Goal: Transaction & Acquisition: Book appointment/travel/reservation

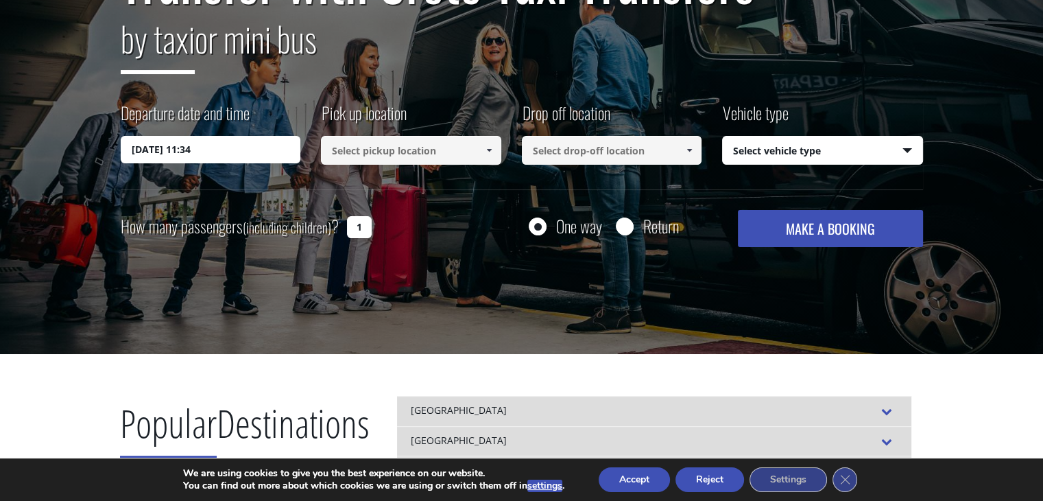
scroll to position [206, 0]
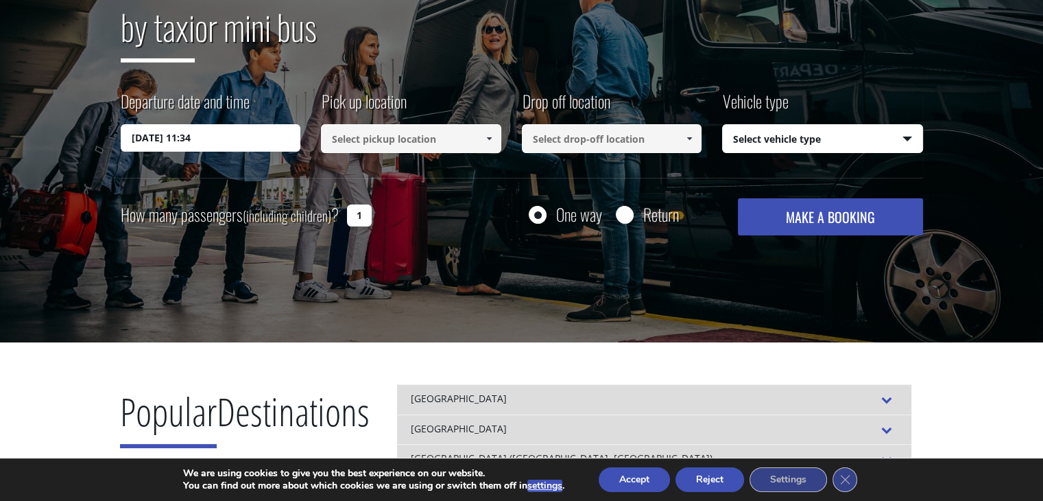
click at [219, 138] on input "20/08/2025 11:34" at bounding box center [211, 137] width 180 height 27
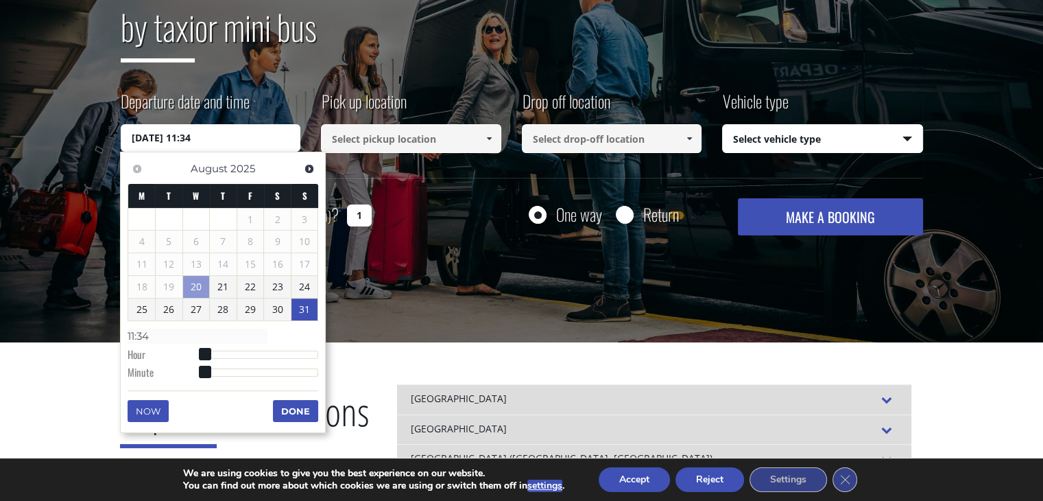
click at [302, 306] on link "31" at bounding box center [305, 309] width 27 height 22
type input "31/08/2025 04:00"
type input "04:00"
click at [225, 352] on div at bounding box center [261, 356] width 115 height 8
click at [204, 349] on dl "Time 04:00 Hour Minute Second Millisecond Microsecond Time Zone -1200 -1100 -10…" at bounding box center [223, 355] width 191 height 58
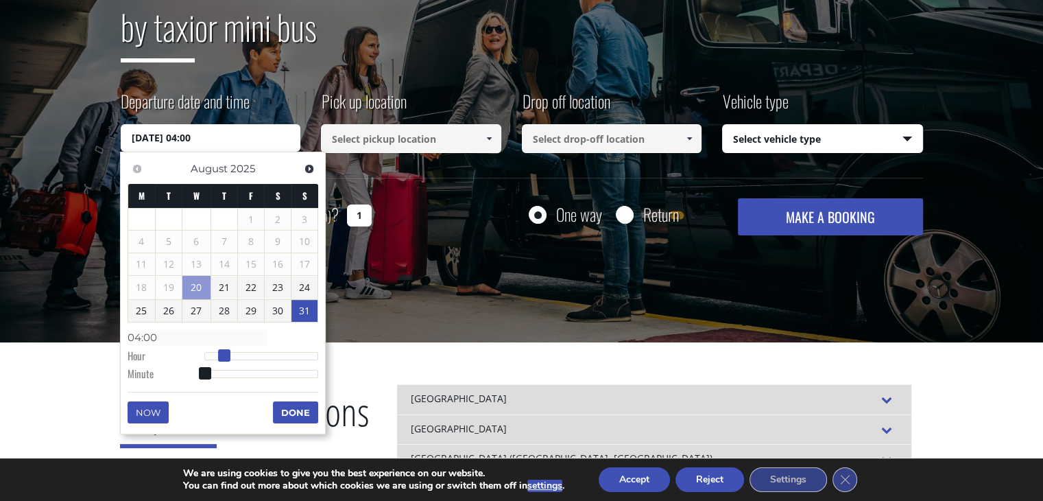
click at [225, 353] on span at bounding box center [224, 355] width 12 height 12
click at [303, 304] on link "31" at bounding box center [305, 311] width 26 height 22
type input "31/08/2025 02:00"
type input "02:00"
click at [216, 355] on div at bounding box center [261, 356] width 115 height 8
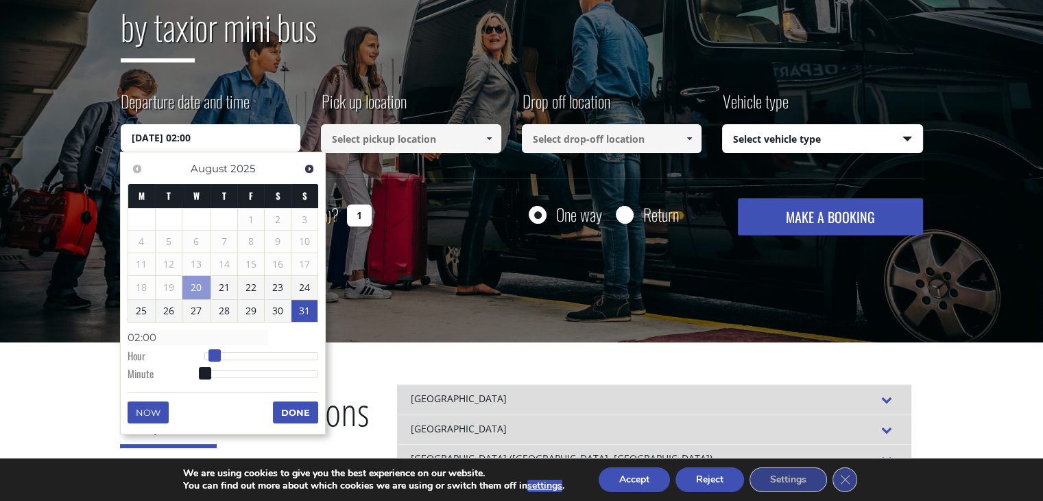
click at [217, 355] on span at bounding box center [215, 355] width 12 height 12
type input "31/08/2025 04:00"
type input "04:00"
click at [226, 353] on div at bounding box center [261, 356] width 115 height 8
click at [230, 353] on span at bounding box center [224, 355] width 12 height 12
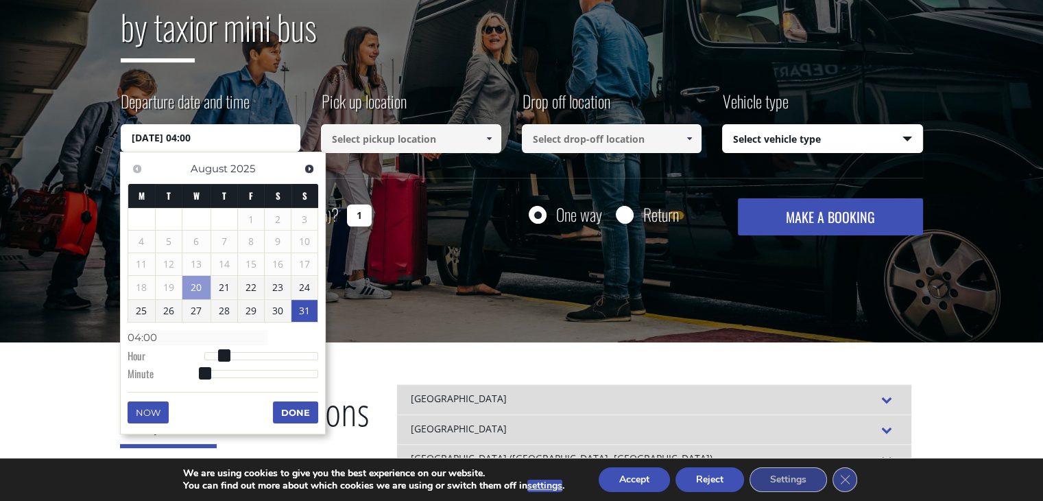
type input "31/08/2025 07:00"
type input "07:00"
click at [241, 355] on div at bounding box center [261, 356] width 115 height 8
type input "31/08/2025 09:00"
type input "09:00"
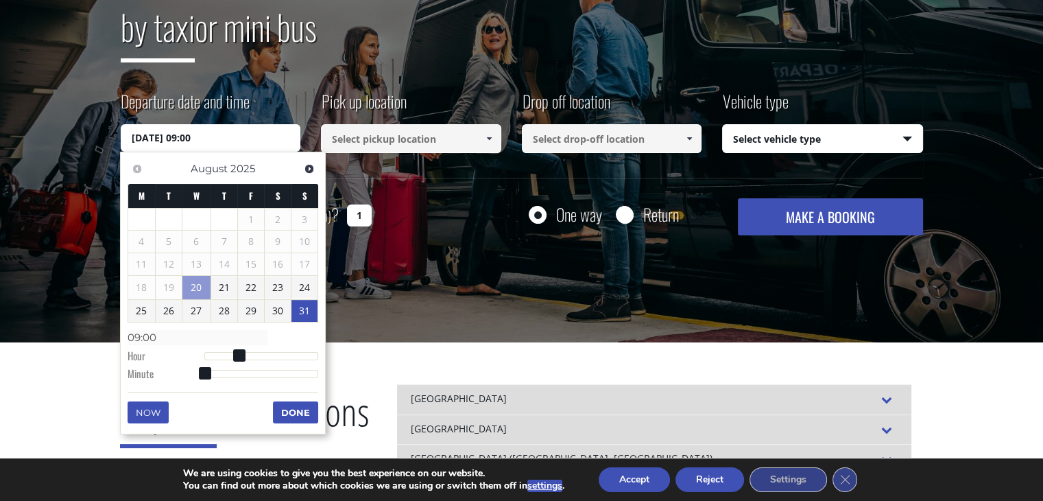
click at [251, 354] on div at bounding box center [261, 356] width 115 height 8
type input "31/08/2025 11:00"
type input "11:00"
click at [261, 352] on div at bounding box center [261, 356] width 115 height 8
click at [250, 350] on dl "Time 11:00 Hour Minute Second Millisecond Microsecond Time Zone -1200 -1100 -10…" at bounding box center [223, 355] width 191 height 58
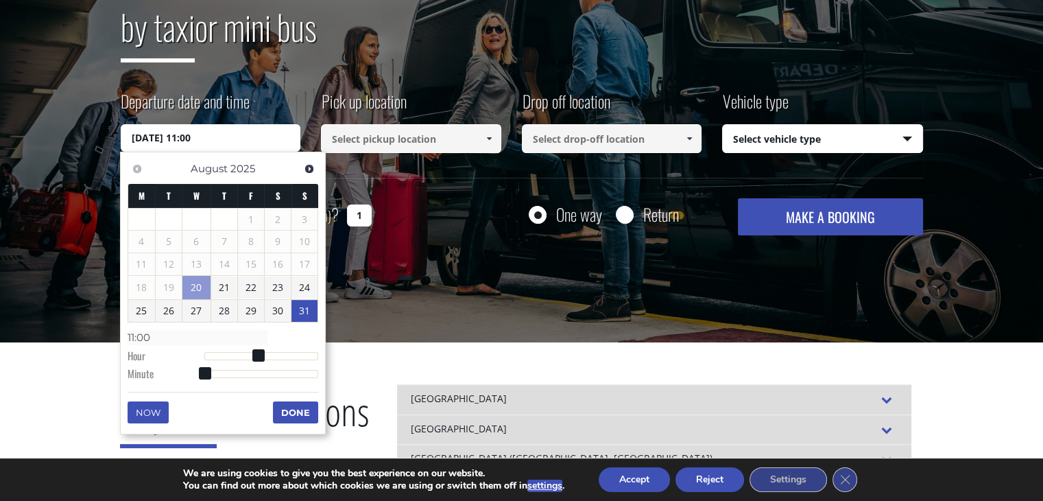
type input "31/08/2025 07:00"
type input "07:00"
click at [241, 352] on div at bounding box center [261, 356] width 115 height 8
type input "31/08/2025 10:00"
type input "10:00"
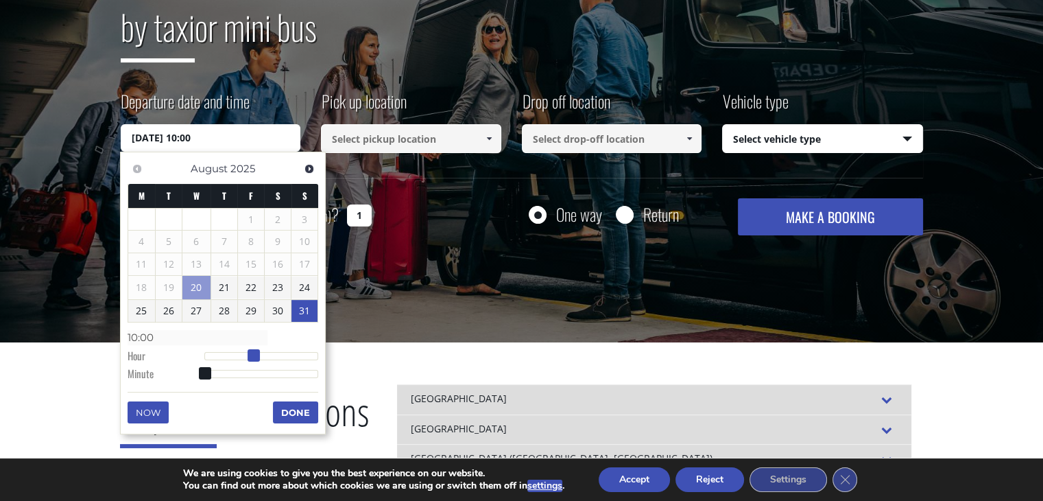
click at [255, 355] on div at bounding box center [261, 356] width 115 height 8
click at [203, 370] on span at bounding box center [205, 373] width 12 height 12
click at [299, 411] on button "Done" at bounding box center [295, 412] width 45 height 22
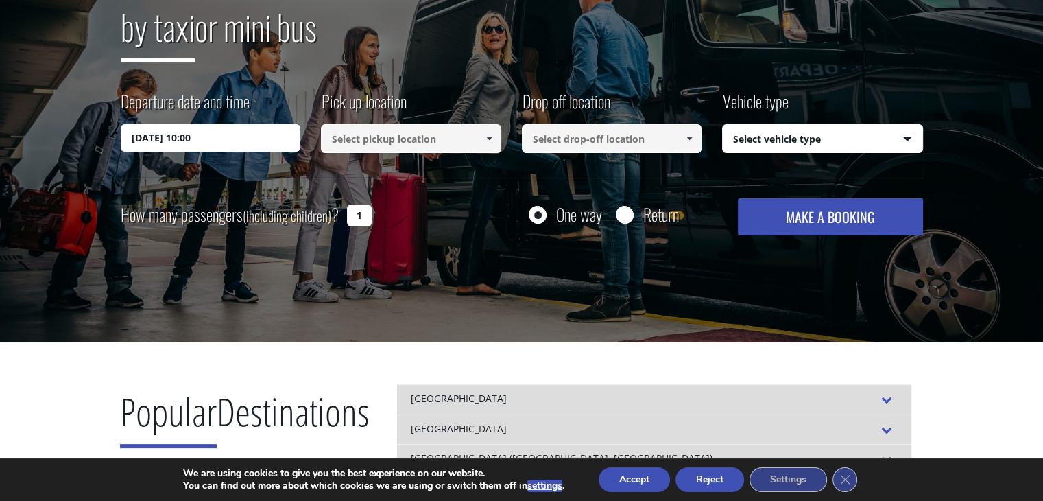
click at [487, 135] on span at bounding box center [489, 138] width 11 height 11
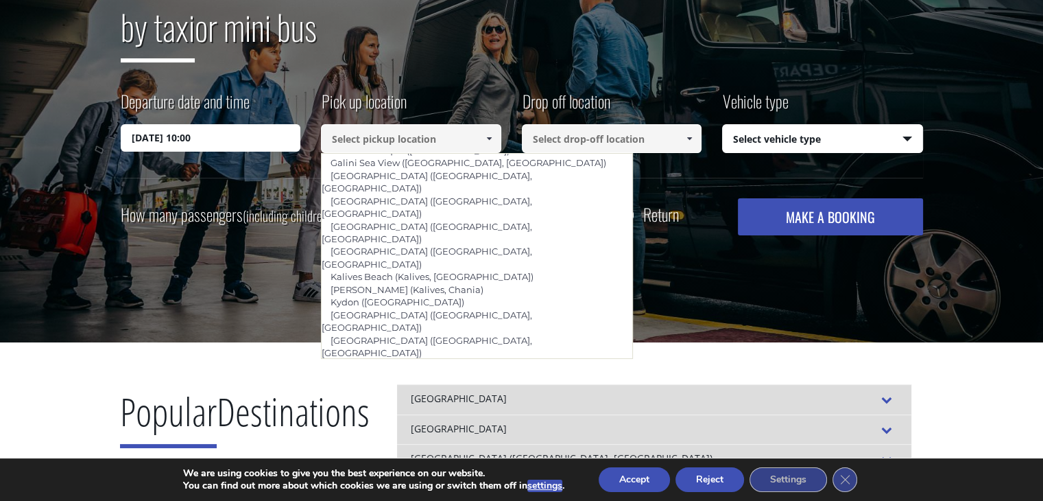
scroll to position [640, 0]
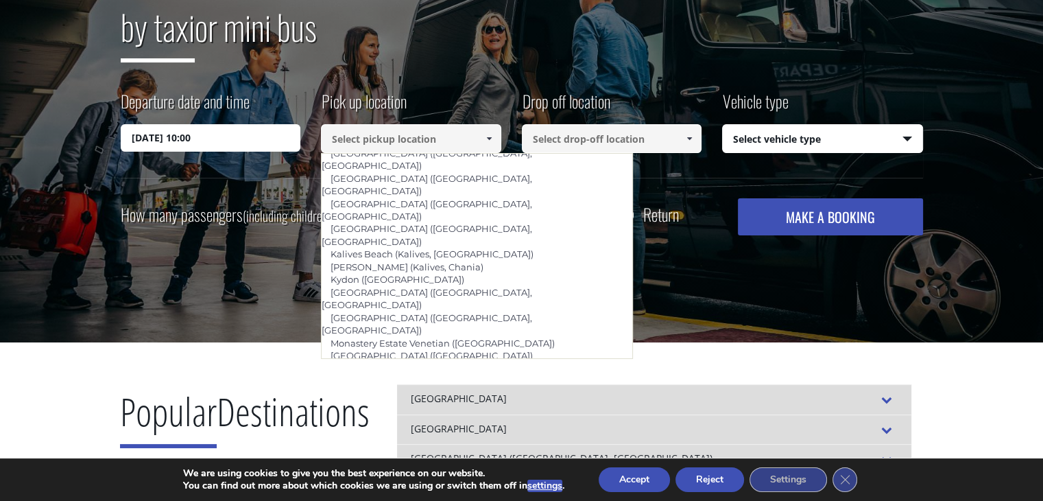
click at [384, 497] on link "Porto Veneziano ([GEOGRAPHIC_DATA])" at bounding box center [419, 506] width 196 height 19
type input "Porto Veneziano ([GEOGRAPHIC_DATA])"
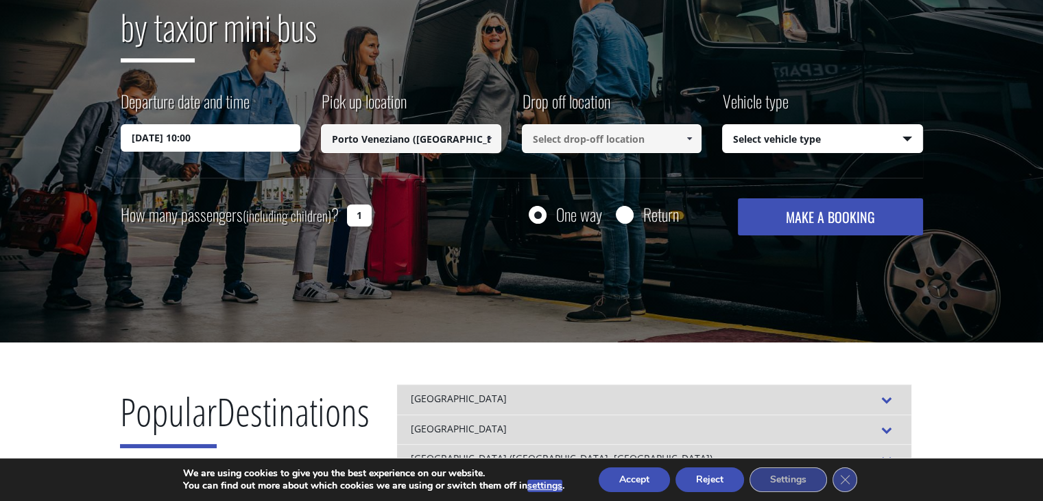
click at [689, 138] on span at bounding box center [689, 138] width 11 height 11
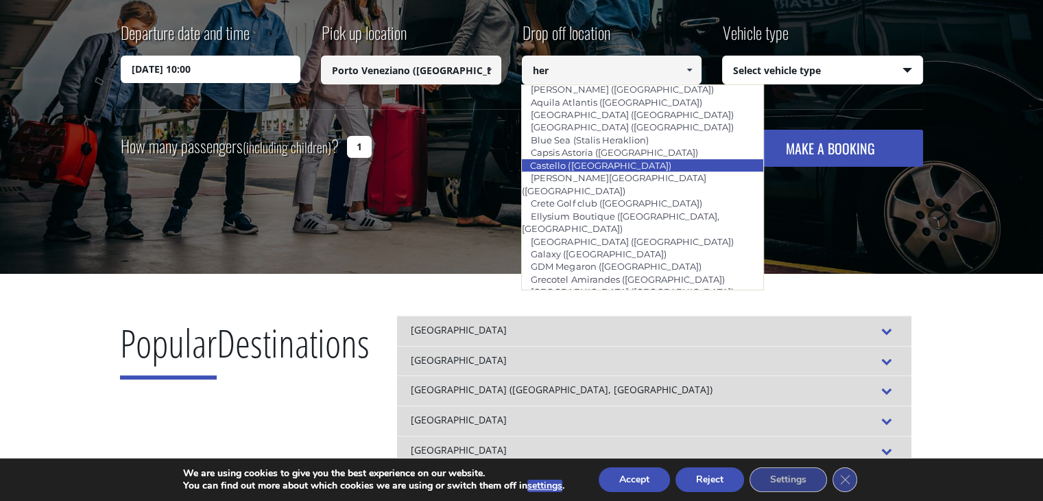
scroll to position [247, 0]
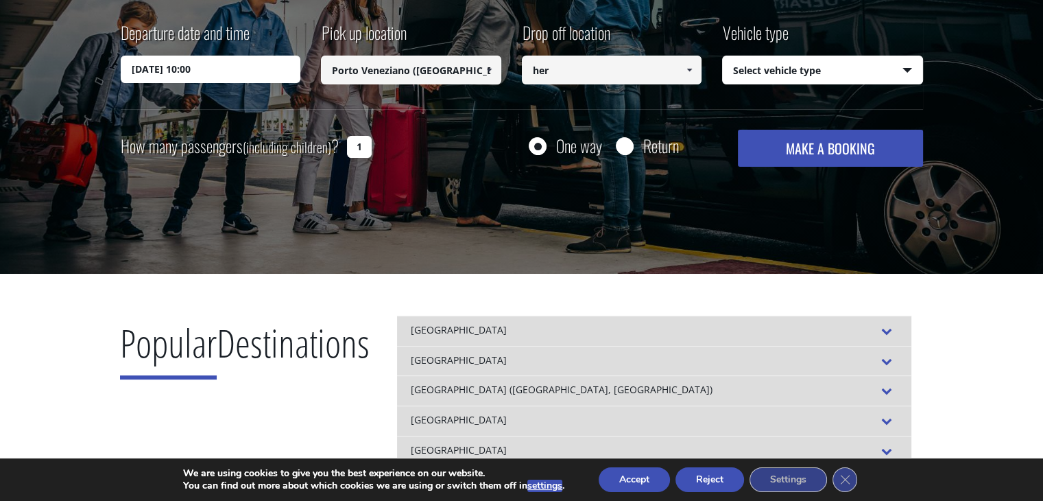
drag, startPoint x: 1023, startPoint y: 473, endPoint x: 543, endPoint y: 219, distance: 542.8
click at [543, 219] on div "Transfer with Crete Taxi Transfers by taxi or mini bus Departure date and time …" at bounding box center [521, 28] width 1043 height 494
click at [553, 67] on input "her" at bounding box center [612, 70] width 180 height 29
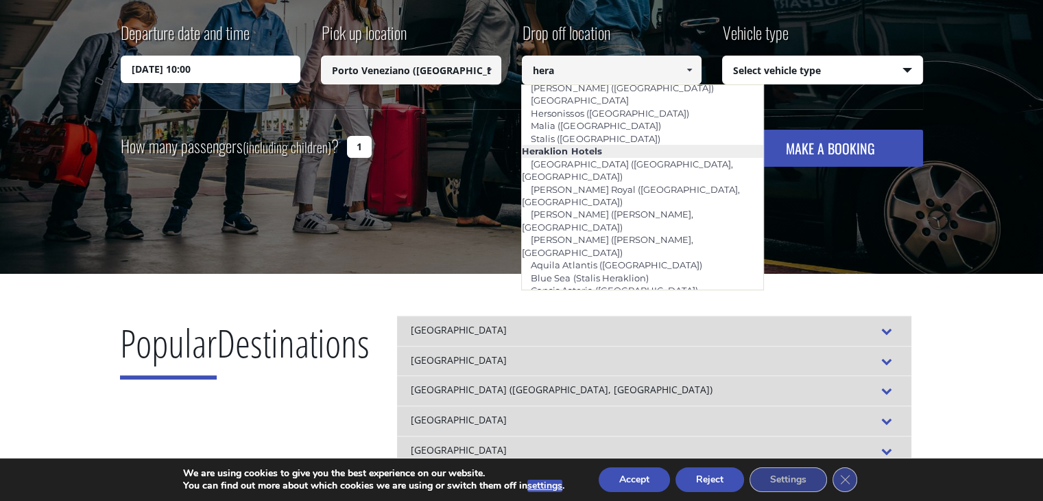
scroll to position [0, 0]
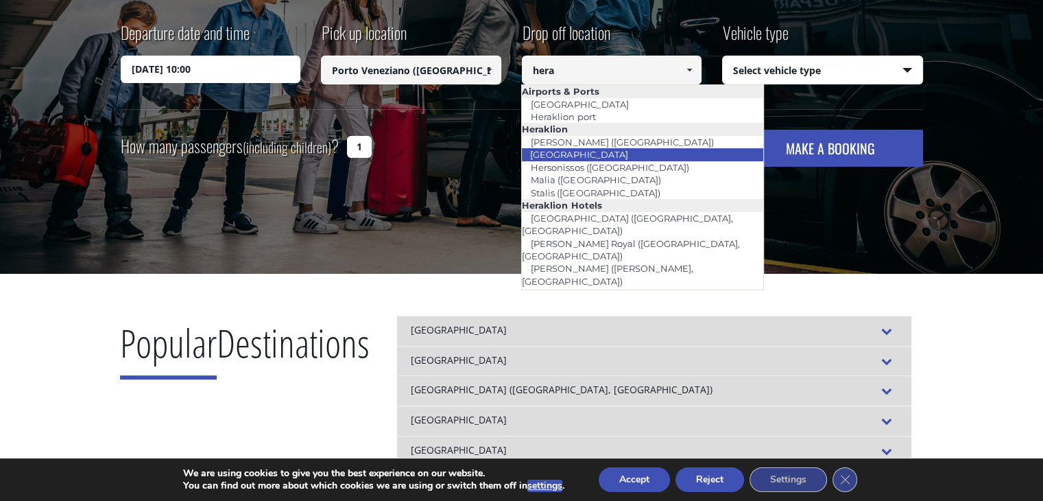
click at [584, 152] on link "[GEOGRAPHIC_DATA]" at bounding box center [578, 154] width 115 height 19
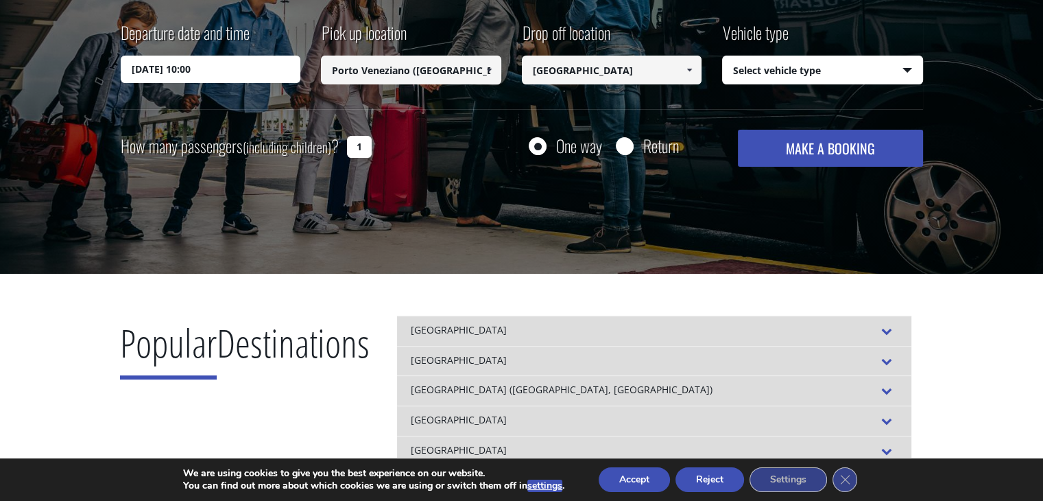
type input "[GEOGRAPHIC_DATA]"
click at [904, 67] on select "Select vehicle type Taxi (4 passengers) Mercedes E Class Mini Van (7 passengers…" at bounding box center [823, 70] width 200 height 29
select select "540"
click at [723, 56] on select "Select vehicle type Taxi (4 passengers) Mercedes E Class Mini Van (7 passengers…" at bounding box center [823, 70] width 200 height 29
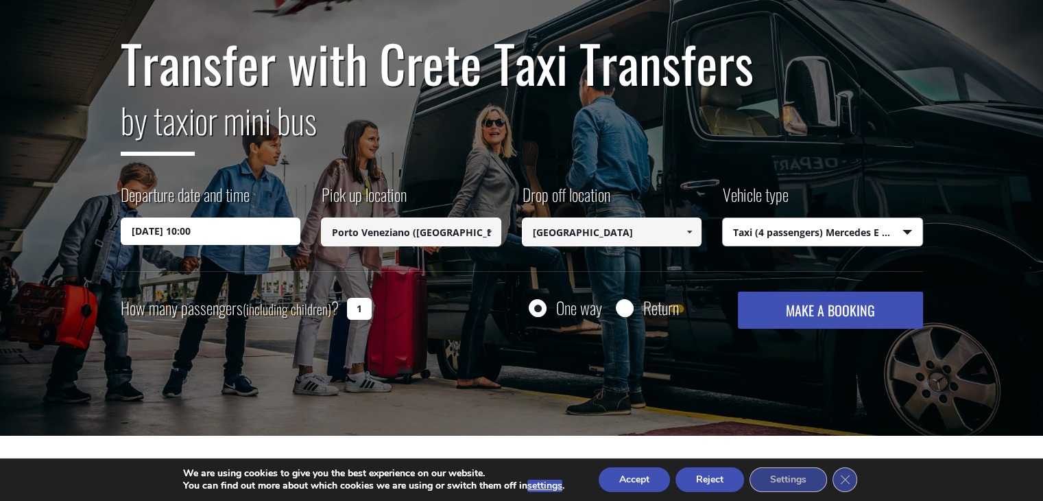
scroll to position [114, 0]
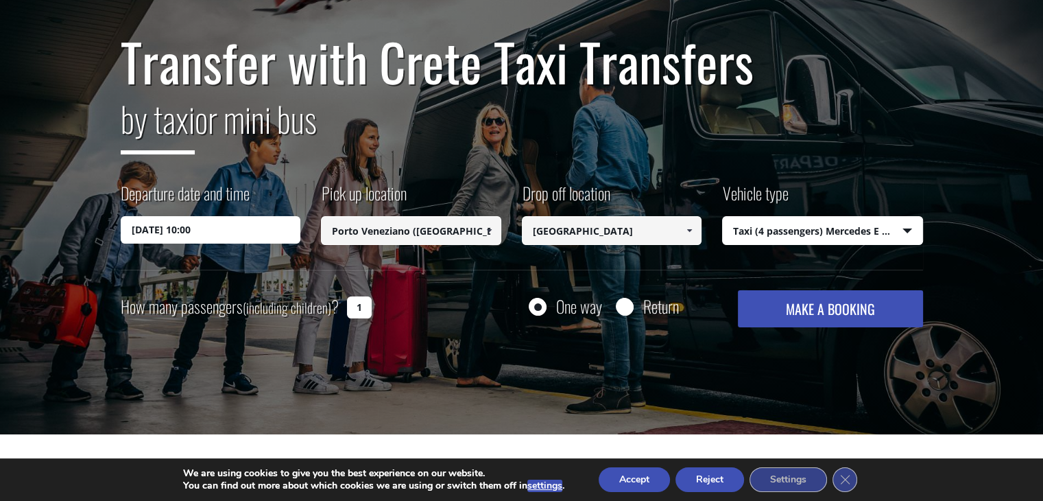
click at [835, 313] on button "MAKE A BOOKING" at bounding box center [830, 308] width 185 height 37
click at [689, 228] on span at bounding box center [689, 230] width 11 height 11
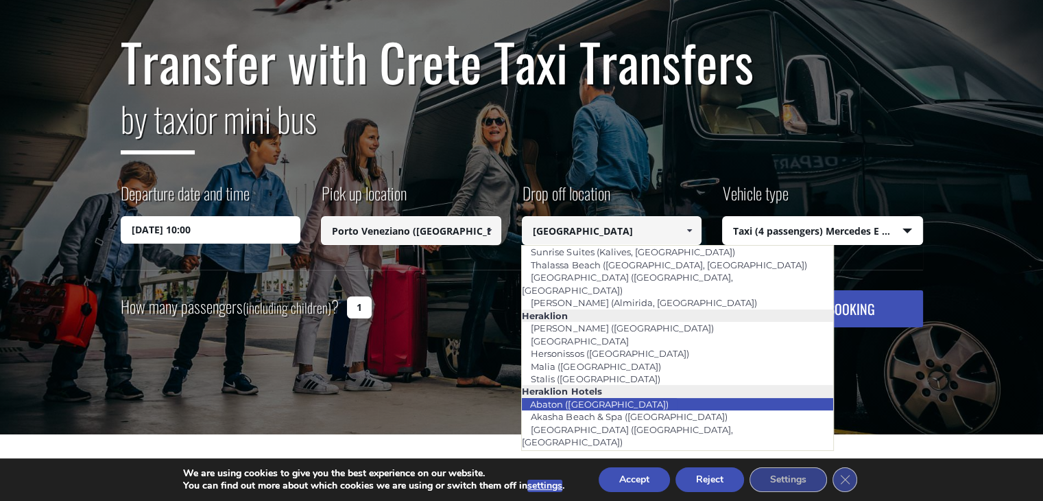
scroll to position [1097, 0]
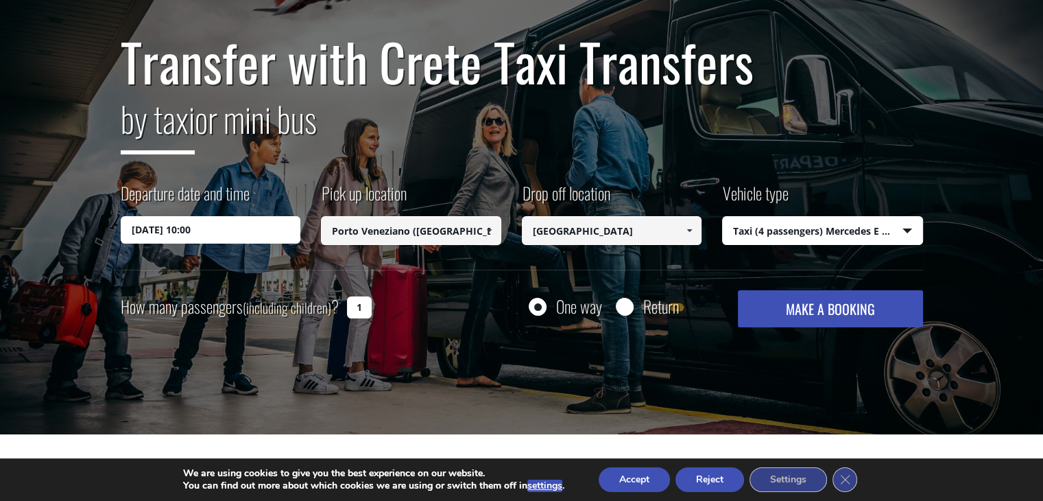
click at [691, 228] on span at bounding box center [689, 230] width 11 height 11
click at [689, 195] on div "Drop off location Select drop-off location Select drop-off location Chania airp…" at bounding box center [622, 214] width 201 height 67
click at [356, 309] on input "1" at bounding box center [359, 307] width 25 height 22
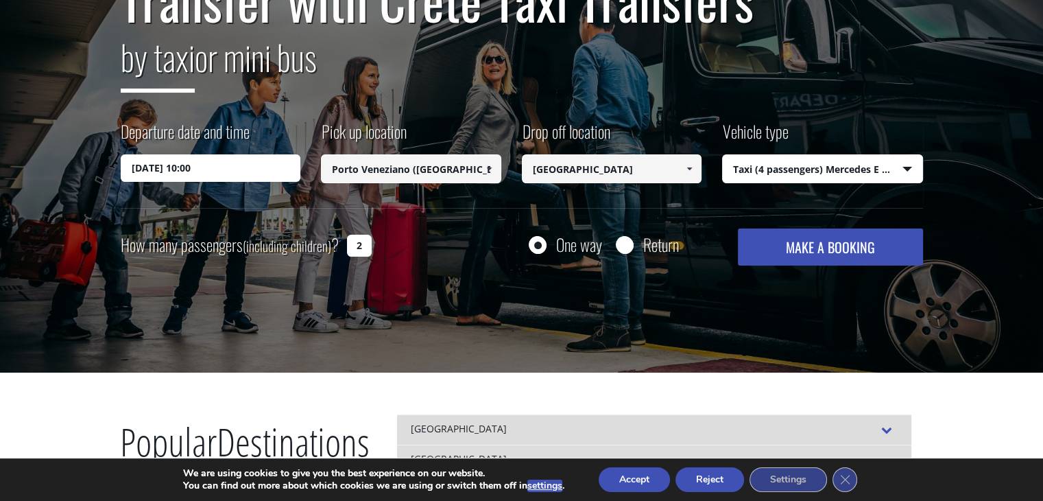
scroll to position [206, 0]
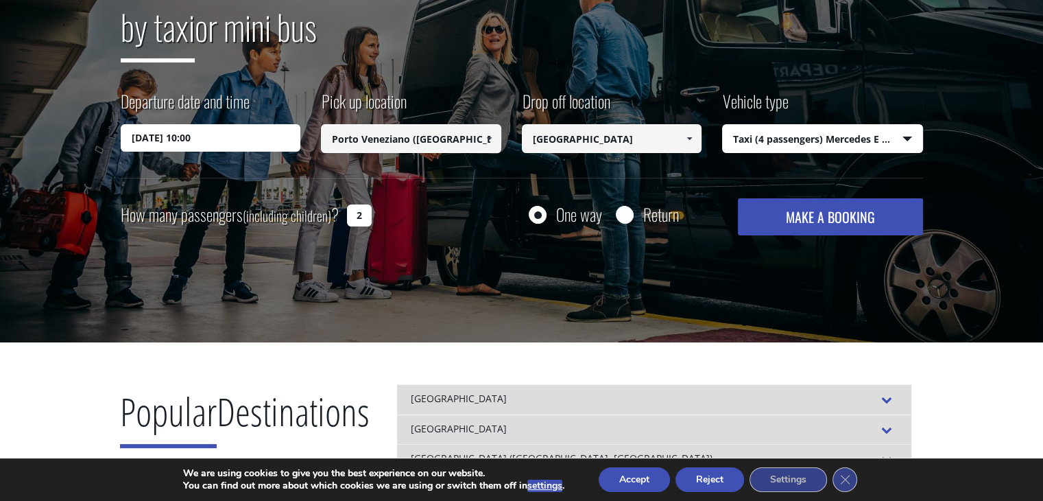
type input "2"
click at [907, 135] on select "Select vehicle type Taxi (4 passengers) Mercedes E Class Mini Van (7 passengers…" at bounding box center [823, 139] width 200 height 29
click at [812, 213] on button "MAKE A BOOKING" at bounding box center [830, 216] width 185 height 37
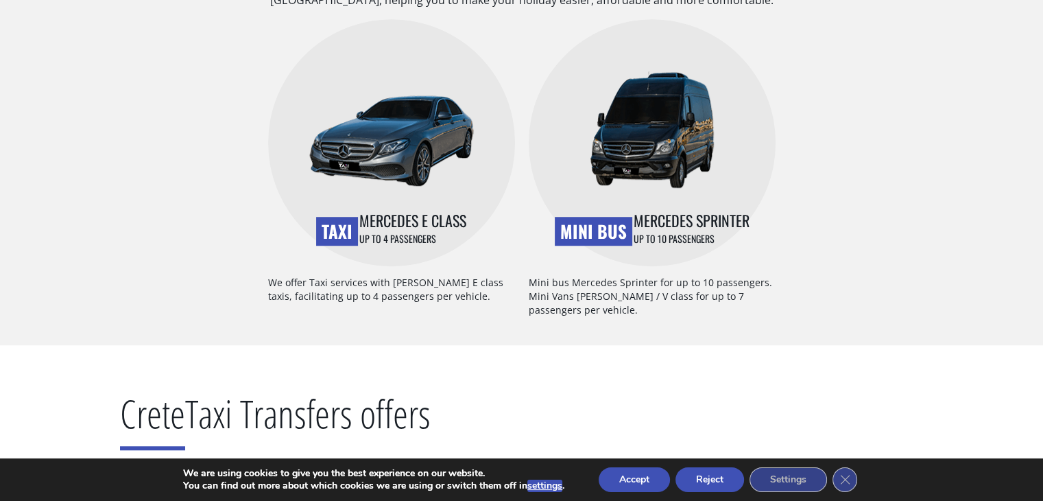
scroll to position [1029, 0]
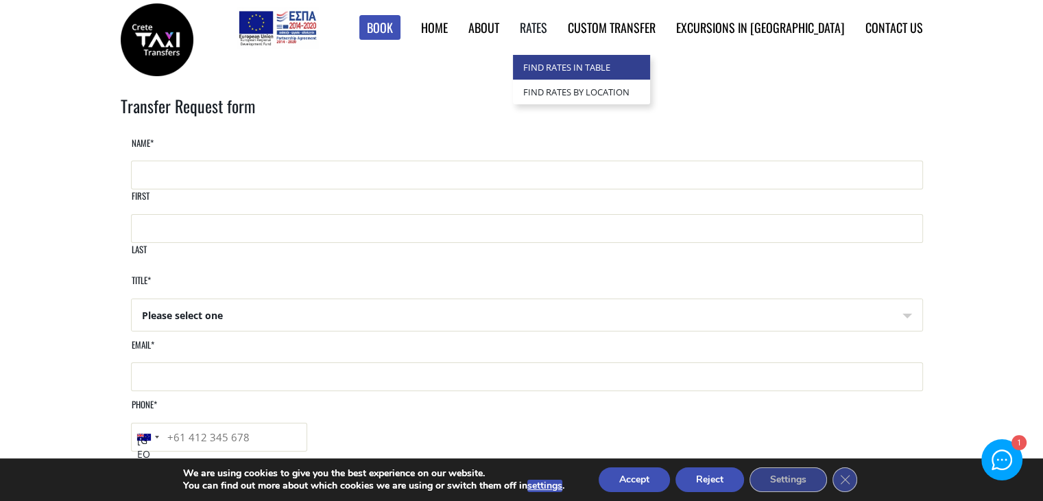
click at [605, 64] on link "Find Rates in Table" at bounding box center [581, 67] width 137 height 25
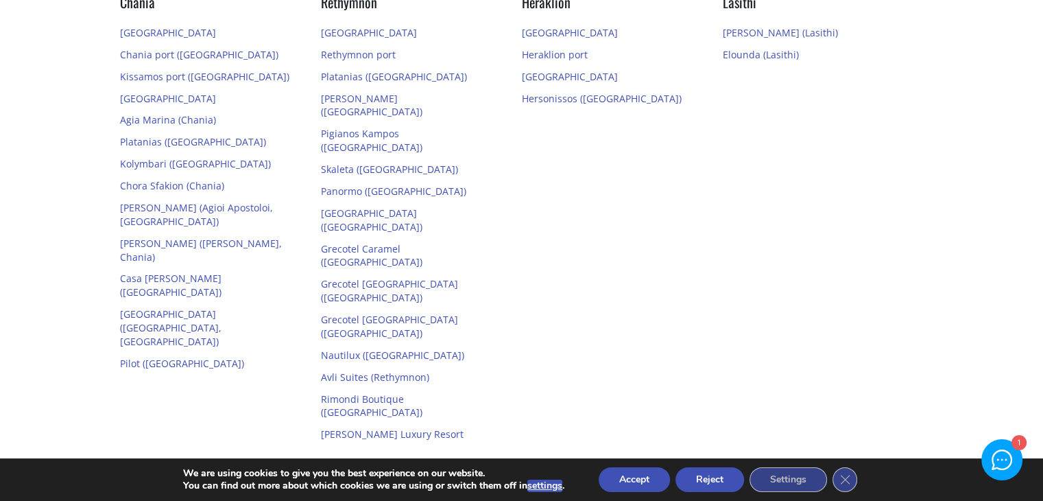
scroll to position [334, 0]
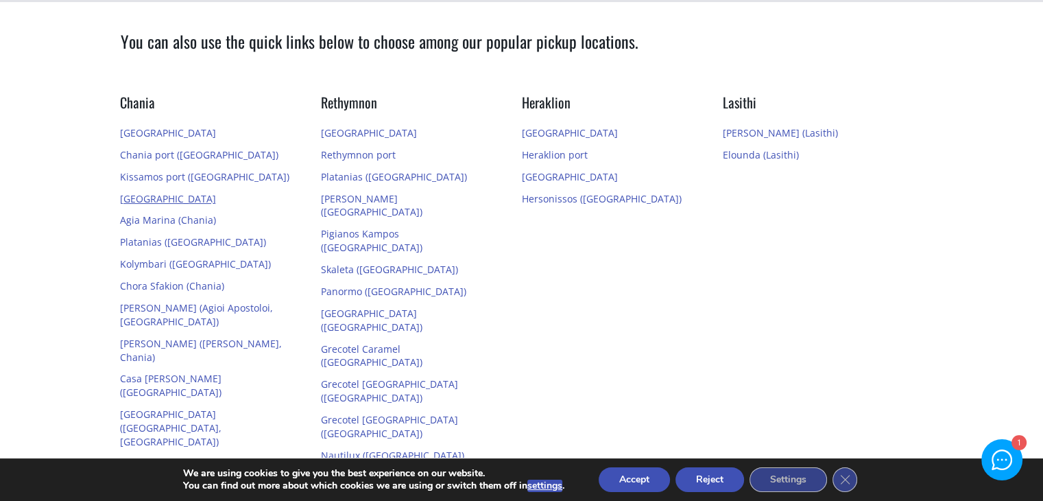
click at [137, 199] on link "[GEOGRAPHIC_DATA]" at bounding box center [168, 198] width 96 height 13
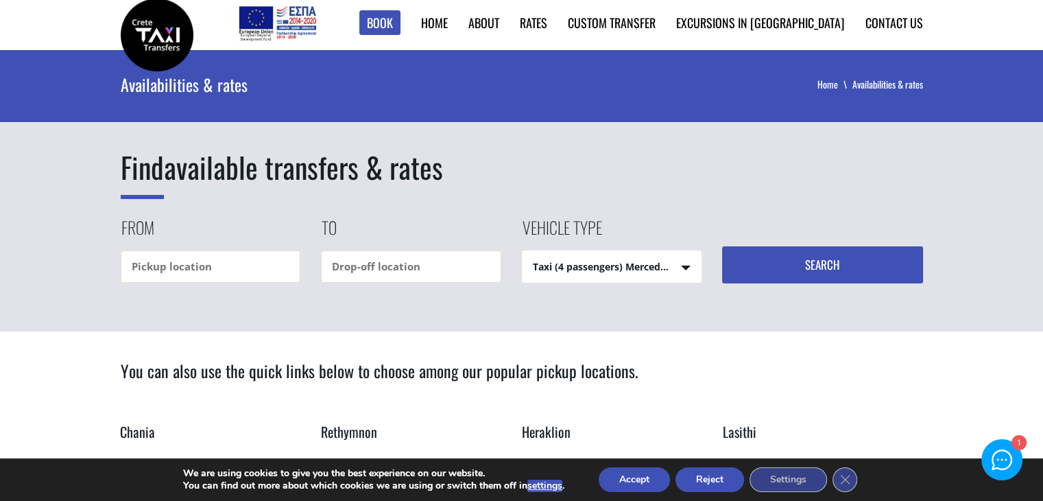
scroll to position [0, 0]
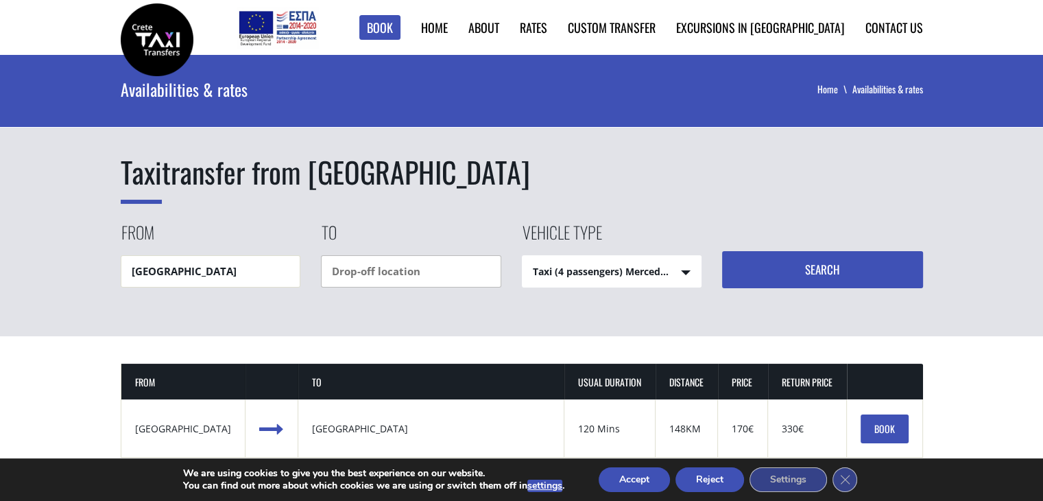
click at [463, 270] on input "text" at bounding box center [411, 271] width 180 height 32
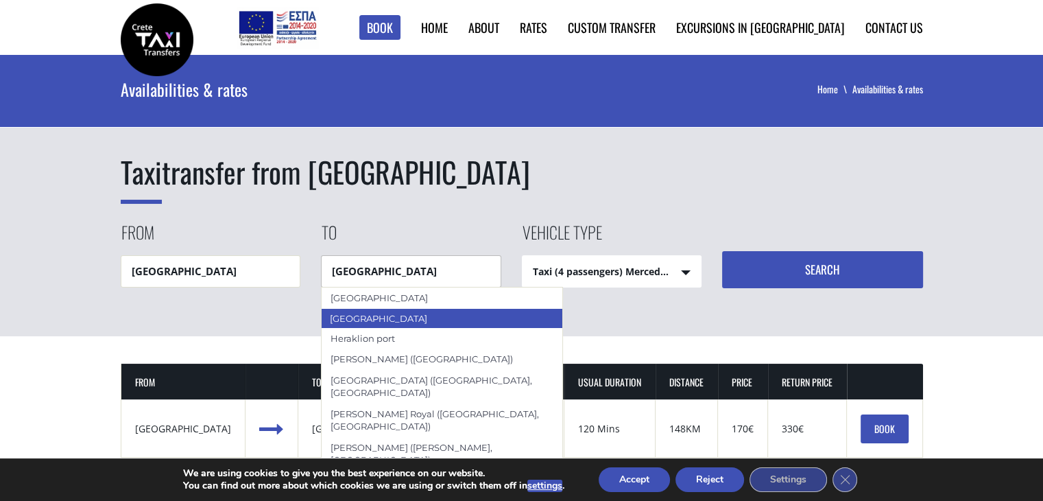
click at [381, 313] on div "[GEOGRAPHIC_DATA]" at bounding box center [442, 318] width 243 height 21
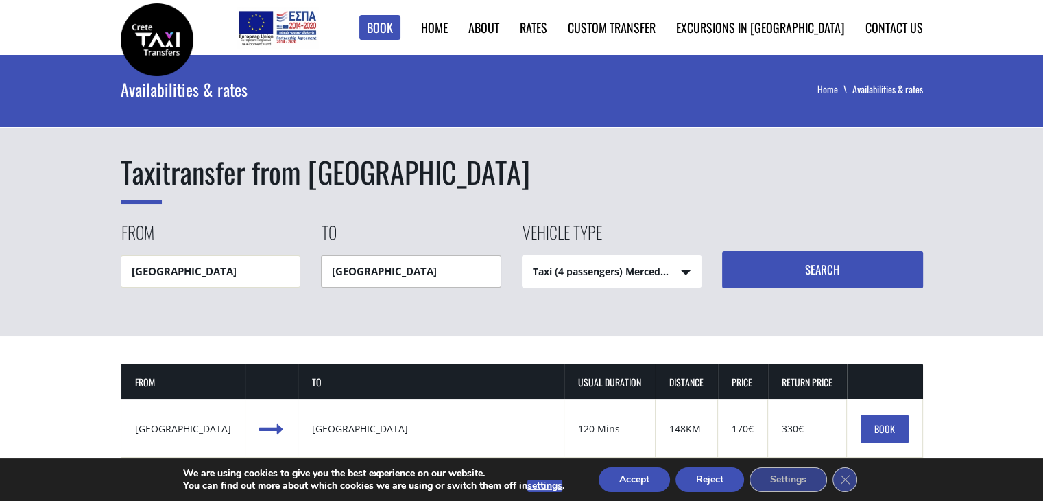
type input "[GEOGRAPHIC_DATA]"
click at [814, 263] on button "Search" at bounding box center [822, 269] width 201 height 37
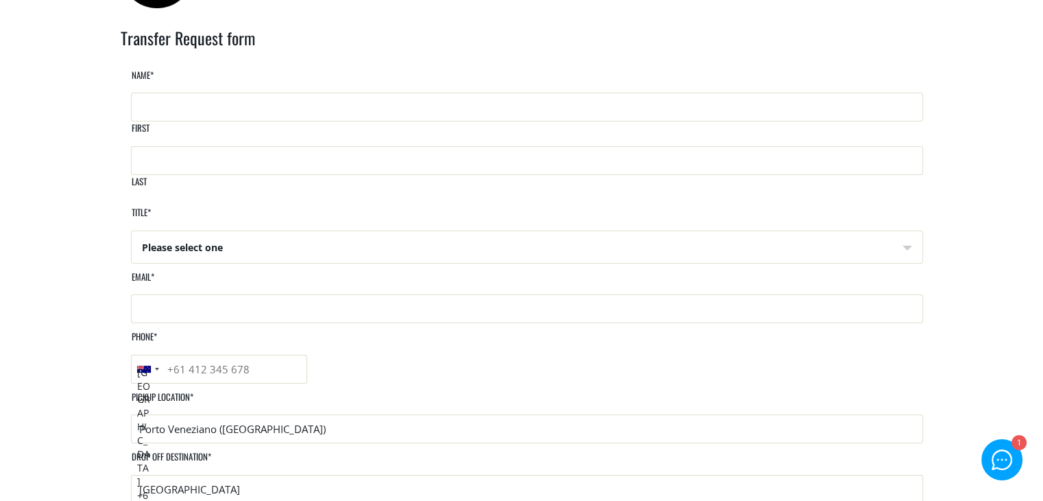
scroll to position [69, 0]
click at [199, 121] on input "First" at bounding box center [527, 106] width 792 height 29
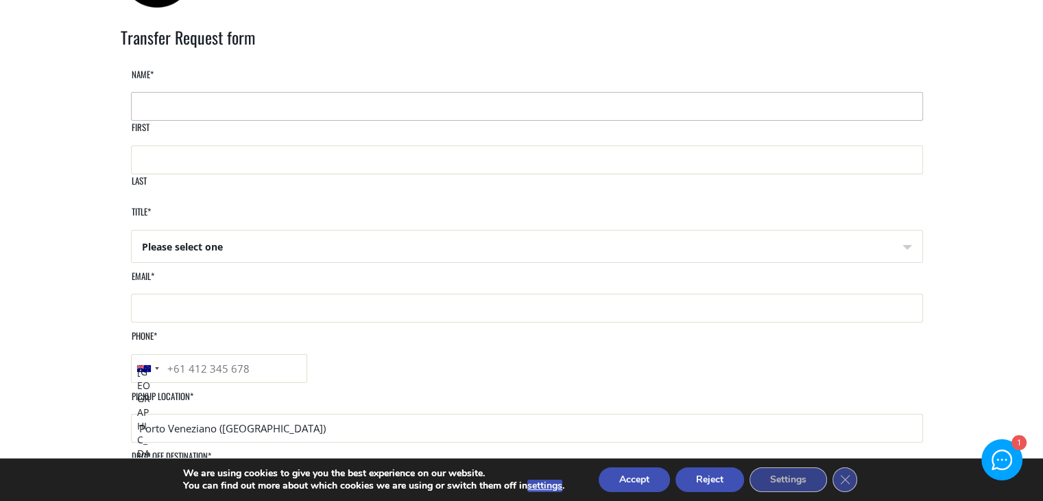
type input "Jennifer"
click at [702, 145] on input "Last" at bounding box center [527, 159] width 792 height 29
type input "Hockey"
click at [185, 231] on select "Please select one Mr Mrs" at bounding box center [527, 246] width 791 height 33
select select "Mrs"
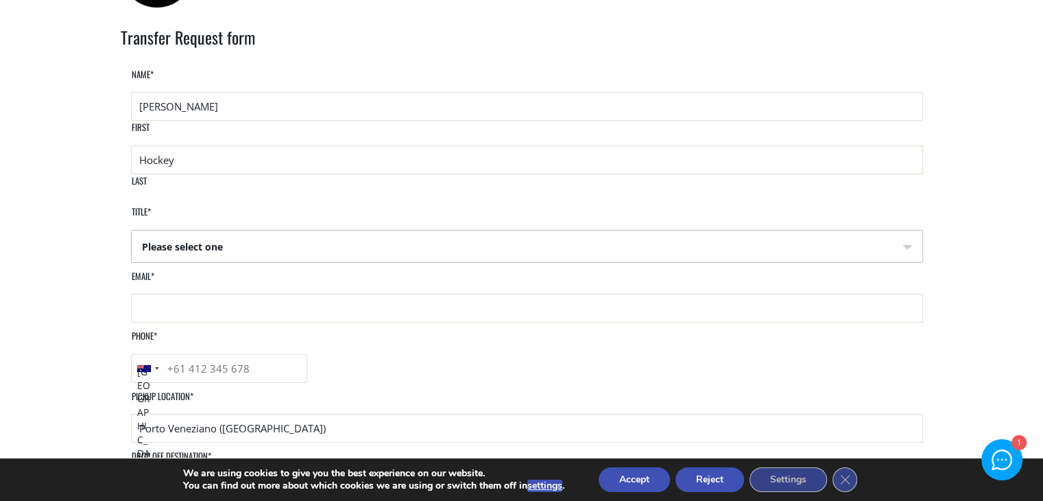
click at [132, 230] on select "Please select one Mr Mrs" at bounding box center [527, 246] width 791 height 33
click at [192, 311] on input "Email *" at bounding box center [527, 308] width 792 height 29
type input "davejenhockey@gmail.com"
drag, startPoint x: 663, startPoint y: 309, endPoint x: 595, endPoint y: 310, distance: 67.2
click at [307, 354] on input "Phone *" at bounding box center [219, 368] width 176 height 29
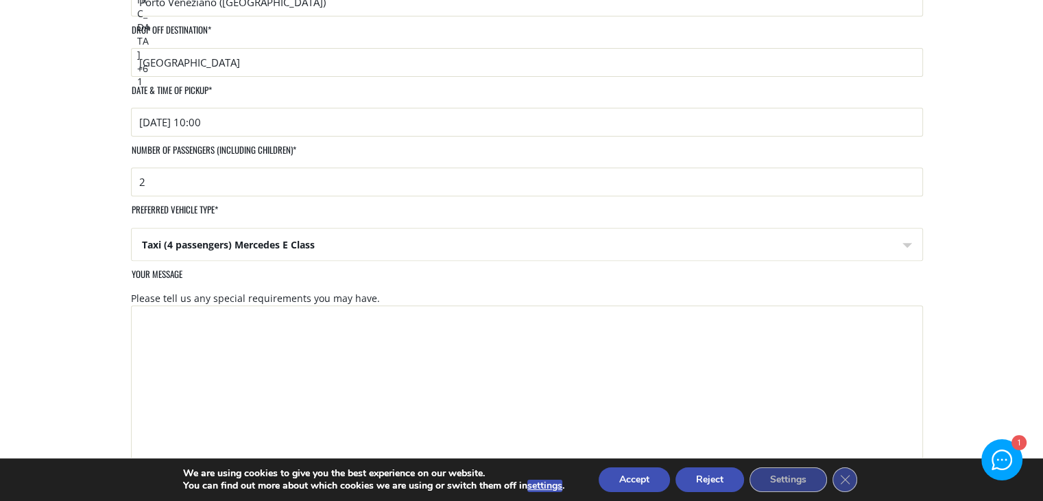
scroll to position [503, 0]
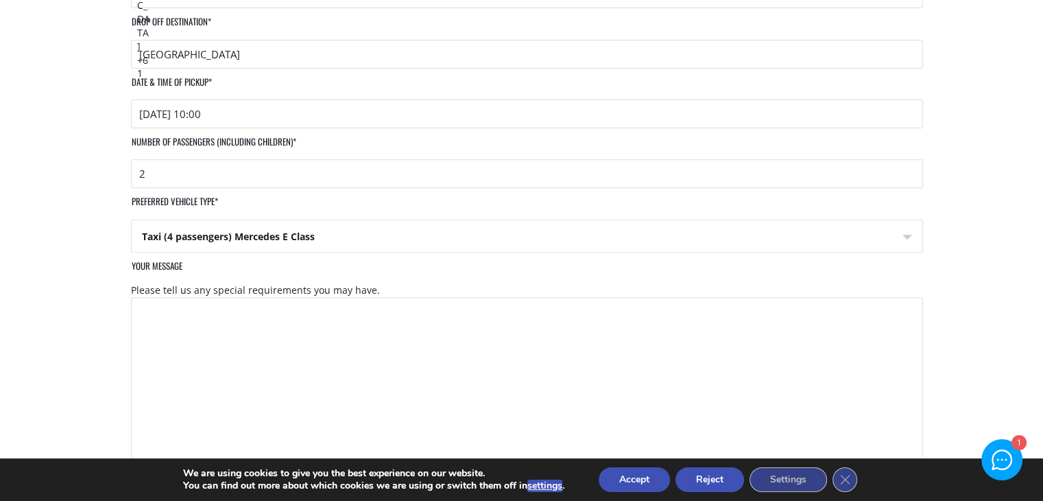
type input "+61414356835"
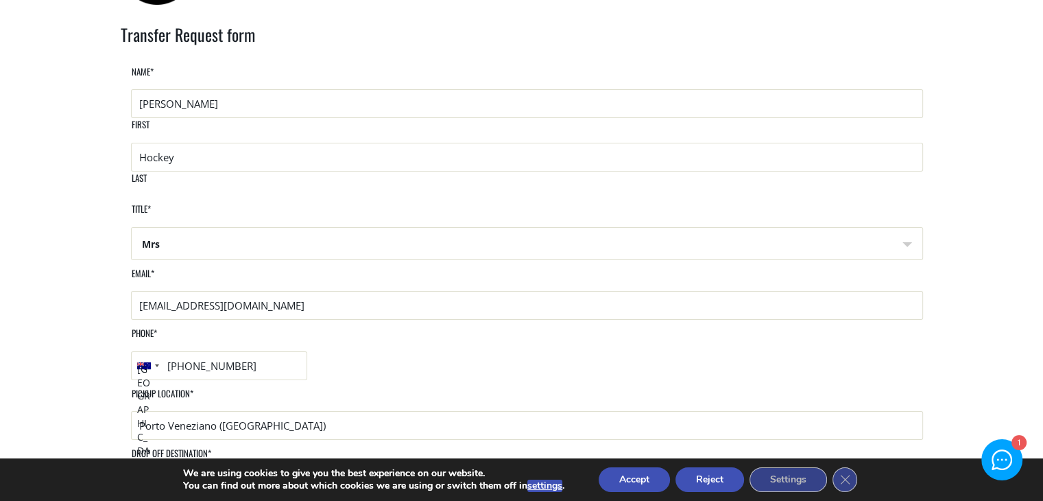
scroll to position [0, 0]
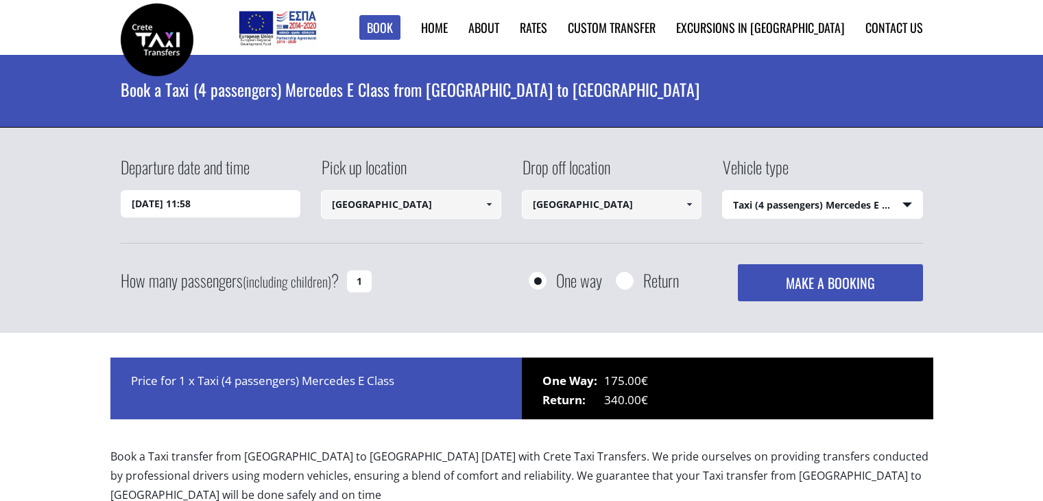
select select "540"
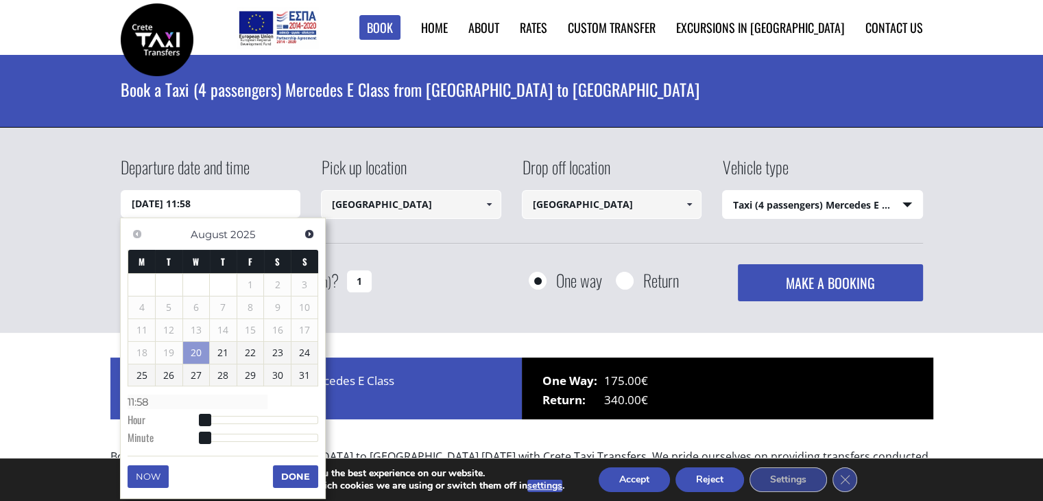
click at [222, 195] on input "20/08/2025 11:58" at bounding box center [211, 203] width 180 height 27
click at [310, 375] on link "31" at bounding box center [305, 375] width 27 height 22
click at [206, 418] on span at bounding box center [205, 421] width 12 height 12
type input "31/08/2025 03:00"
type input "03:00"
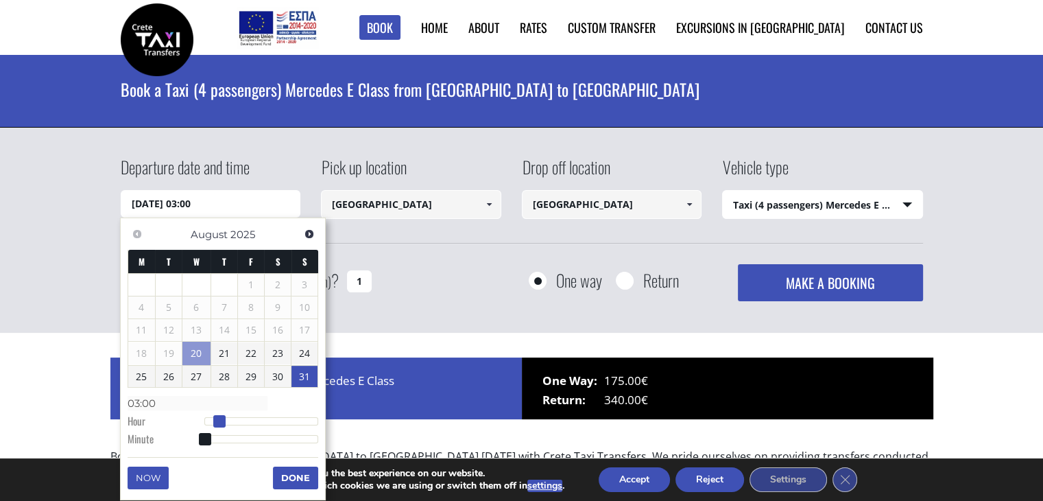
click at [219, 420] on div at bounding box center [261, 421] width 115 height 8
click at [219, 420] on span at bounding box center [219, 421] width 12 height 12
click at [225, 420] on span at bounding box center [219, 421] width 12 height 12
type input "31/08/2025 05:00"
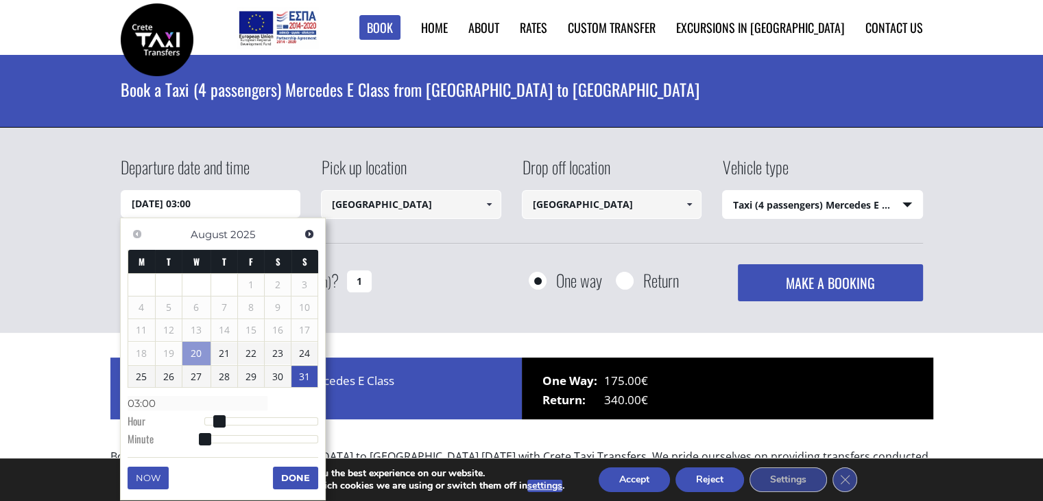
type input "05:00"
click at [230, 420] on div at bounding box center [261, 421] width 115 height 8
click at [230, 420] on span at bounding box center [229, 421] width 12 height 12
type input "31/08/2025 08:00"
type input "08:00"
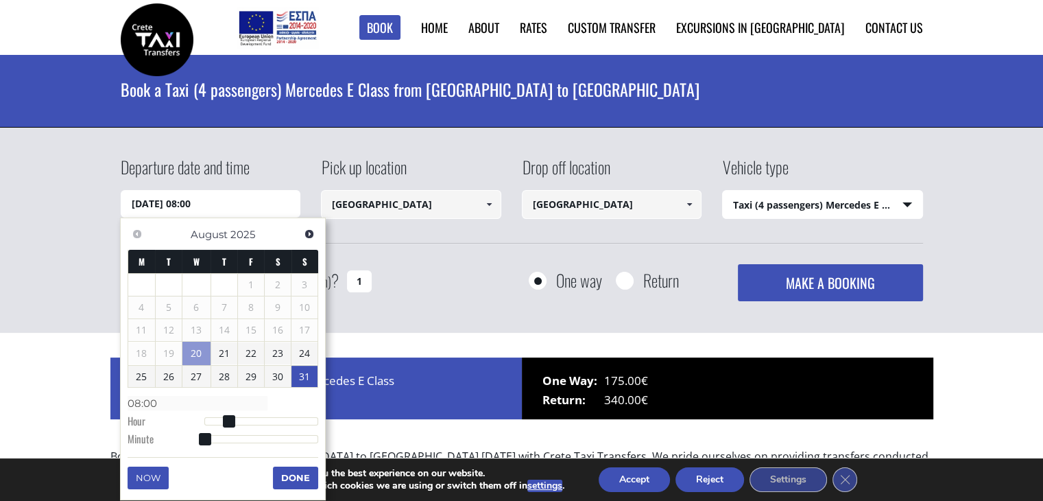
click at [246, 417] on div at bounding box center [261, 421] width 115 height 8
type input "31/08/2025 11:00"
type input "11:00"
click at [261, 418] on div at bounding box center [261, 421] width 115 height 8
type input "31/08/2025 08:00"
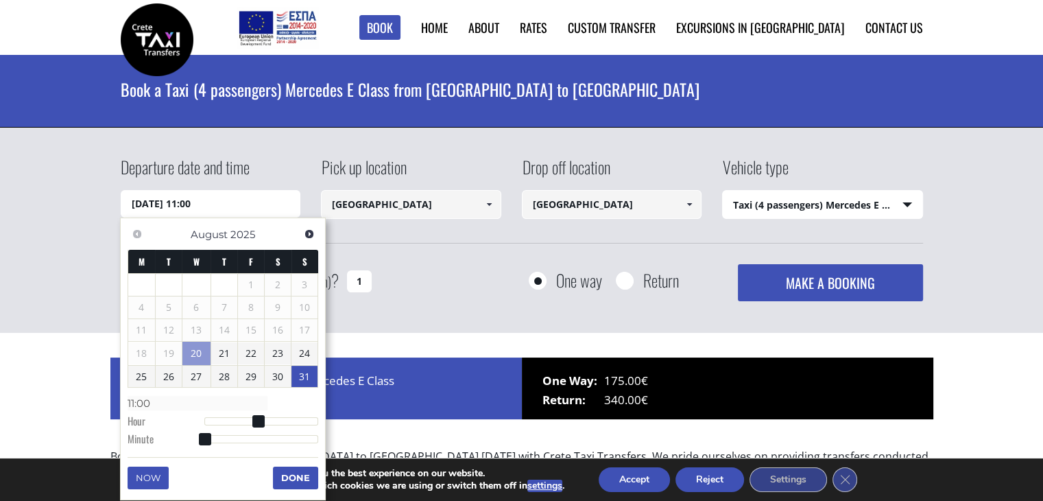
type input "08:00"
click at [245, 420] on div at bounding box center [261, 421] width 115 height 8
type input "31/08/2025 09:00"
type input "09:00"
click at [251, 419] on div at bounding box center [261, 421] width 115 height 8
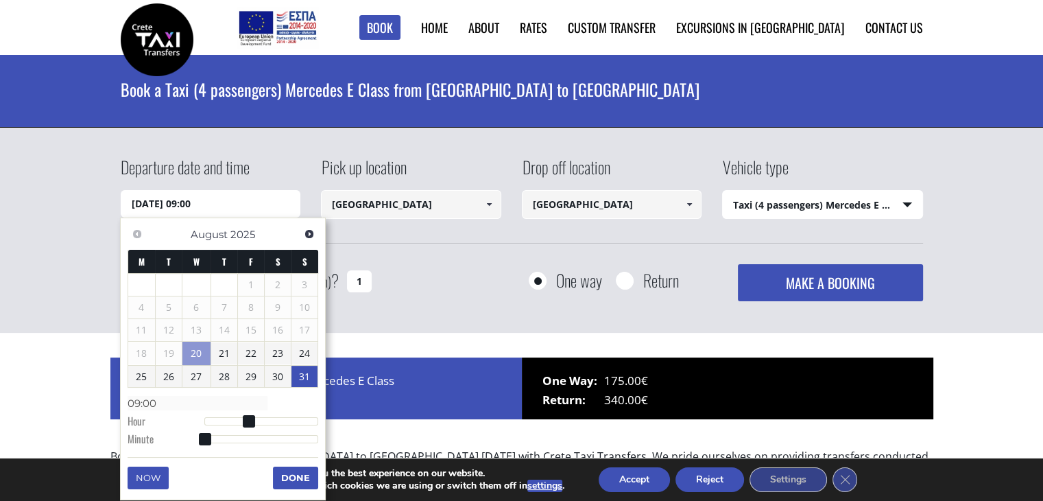
type input "31/08/2025 10:00"
type input "10:00"
click at [255, 418] on div at bounding box center [261, 421] width 115 height 8
click at [200, 434] on span at bounding box center [205, 439] width 12 height 12
click at [299, 478] on button "Done" at bounding box center [295, 477] width 45 height 22
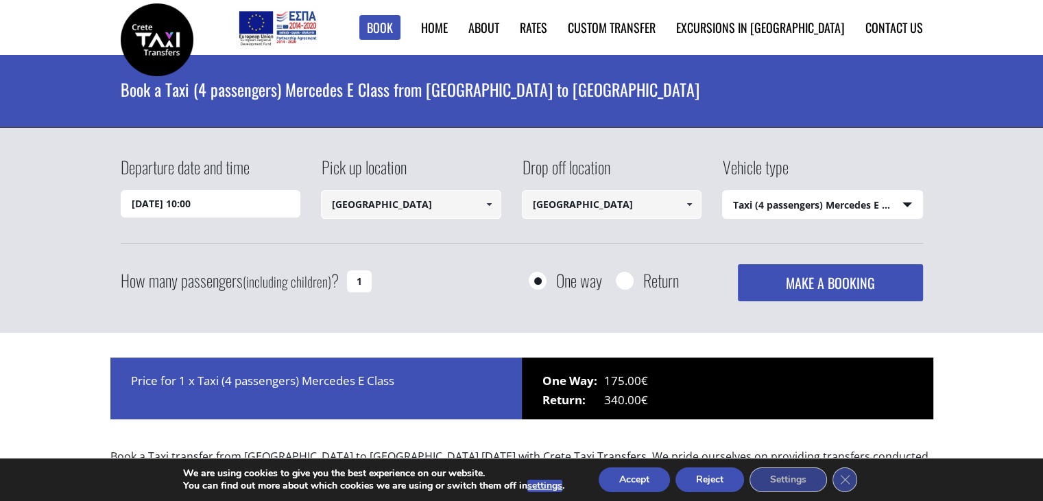
click at [368, 277] on input "1" at bounding box center [359, 281] width 25 height 22
type input "2"
click at [885, 26] on link "Contact us" at bounding box center [895, 28] width 58 height 18
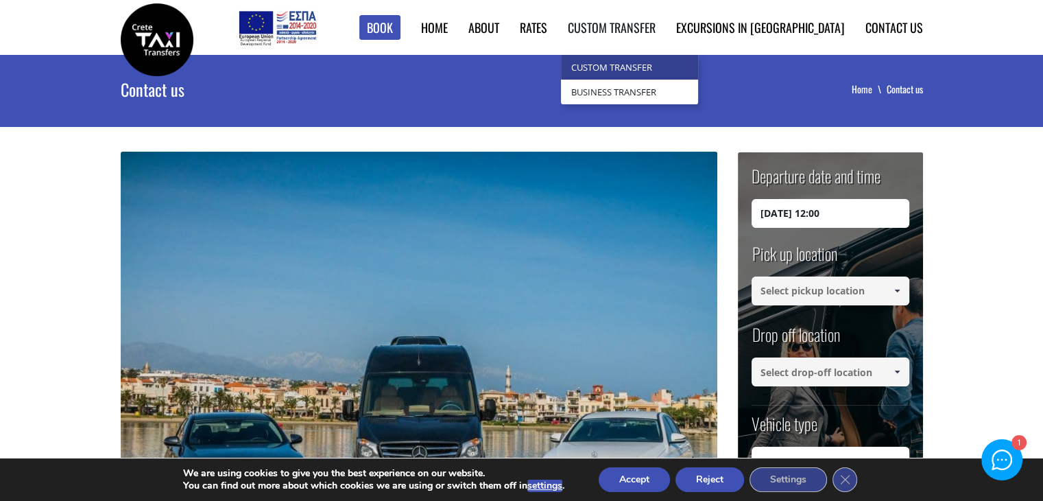
click at [660, 62] on link "Custom Transfer" at bounding box center [629, 67] width 137 height 25
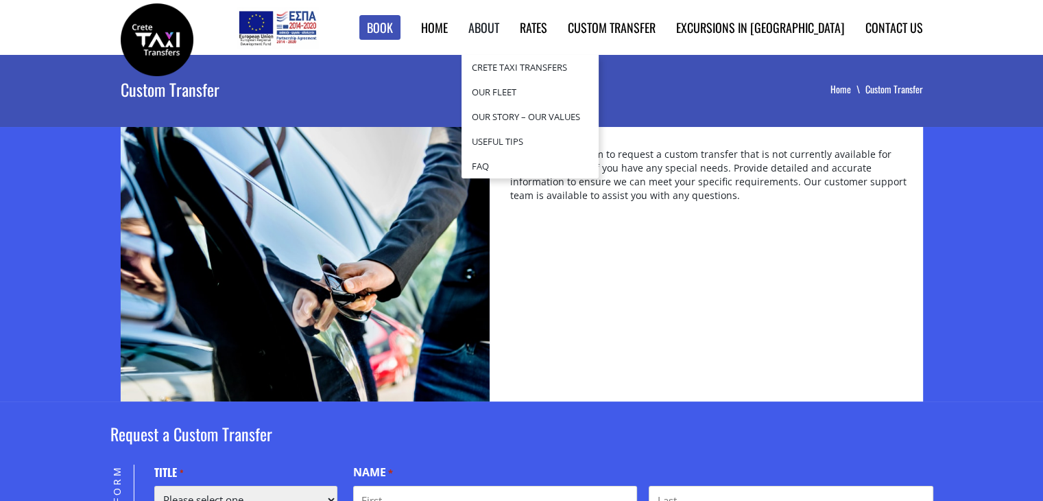
click at [499, 24] on link "About" at bounding box center [483, 28] width 31 height 18
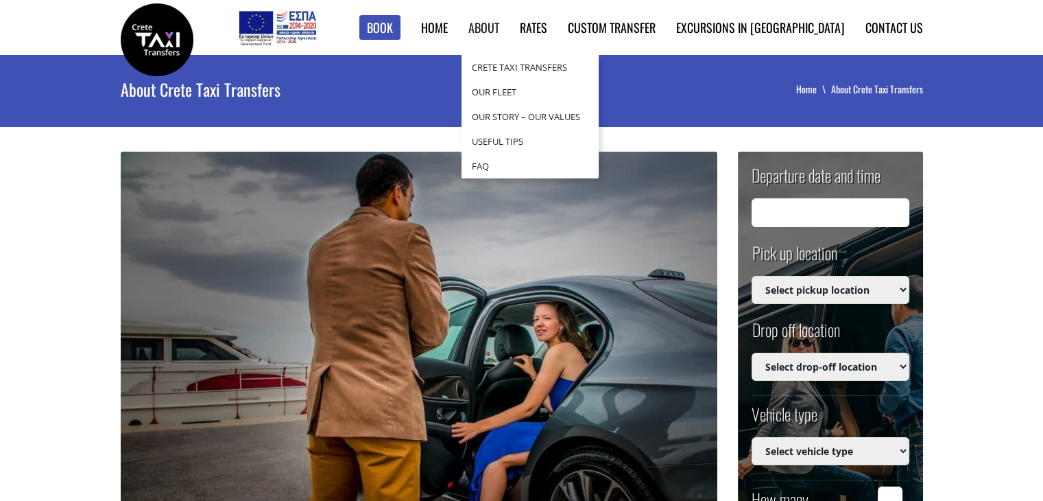
type input "[DATE] 12:01"
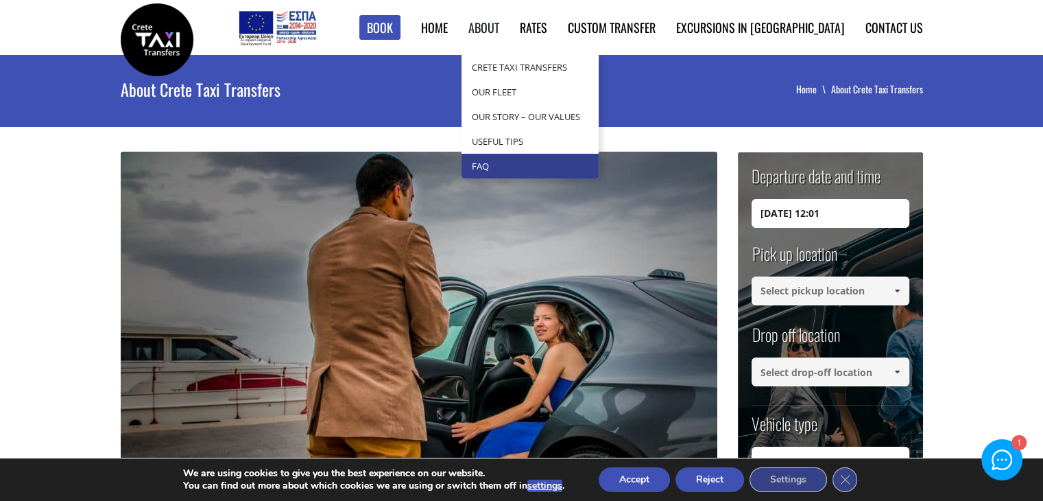
click at [547, 167] on link "Faq" at bounding box center [530, 166] width 137 height 25
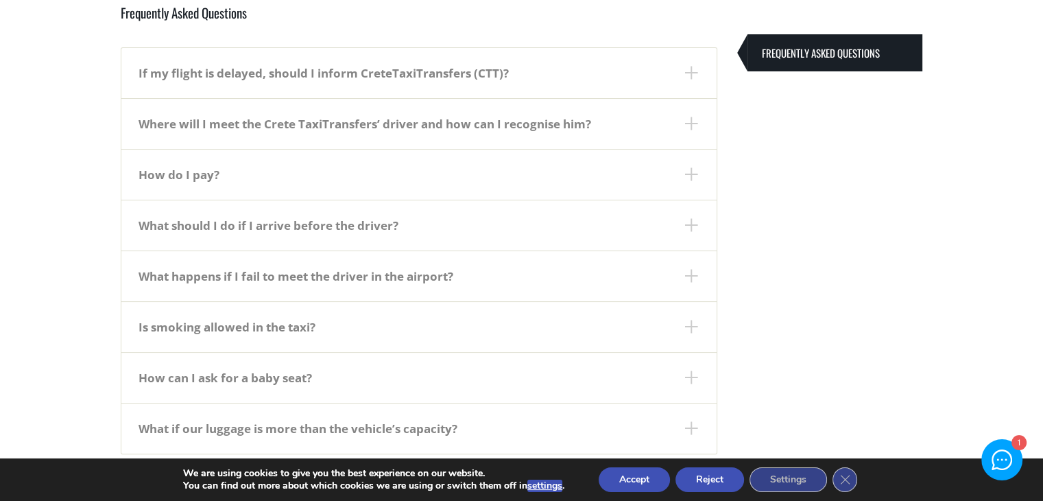
scroll to position [228, 0]
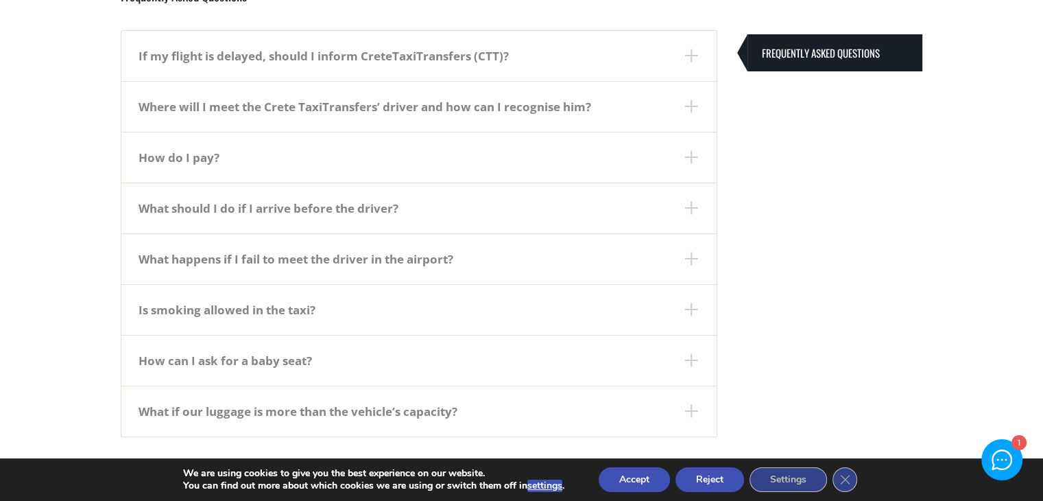
click at [694, 155] on dt "How do I pay?" at bounding box center [418, 157] width 595 height 51
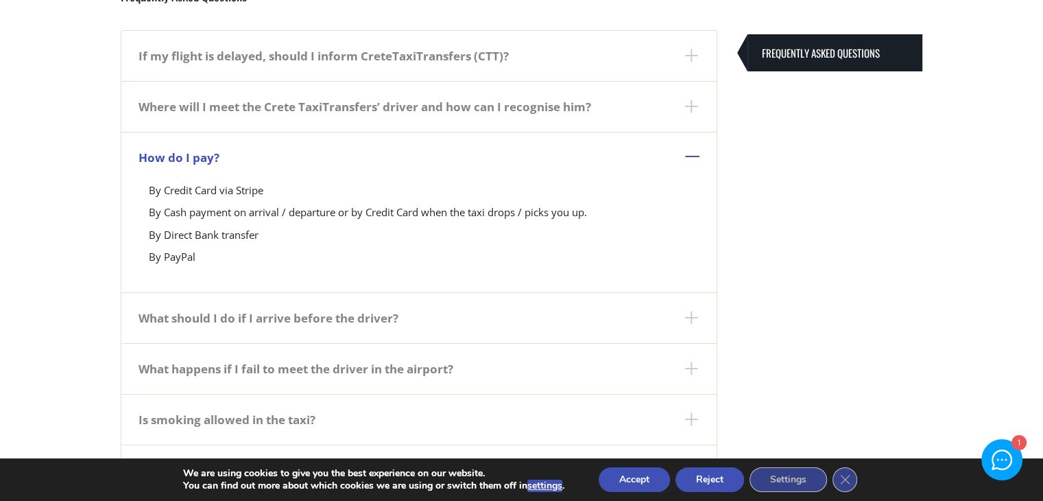
click at [696, 156] on dt "How do I pay?" at bounding box center [418, 157] width 595 height 51
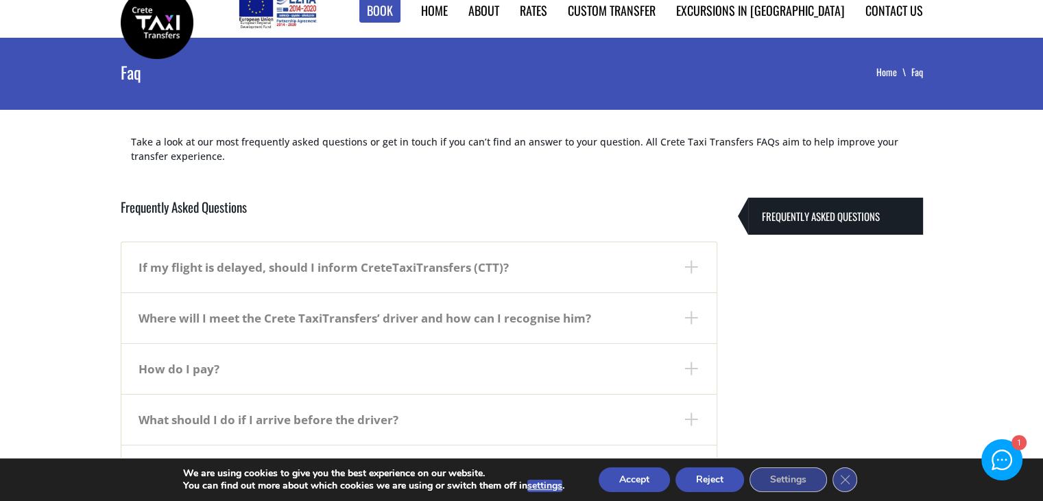
scroll to position [0, 0]
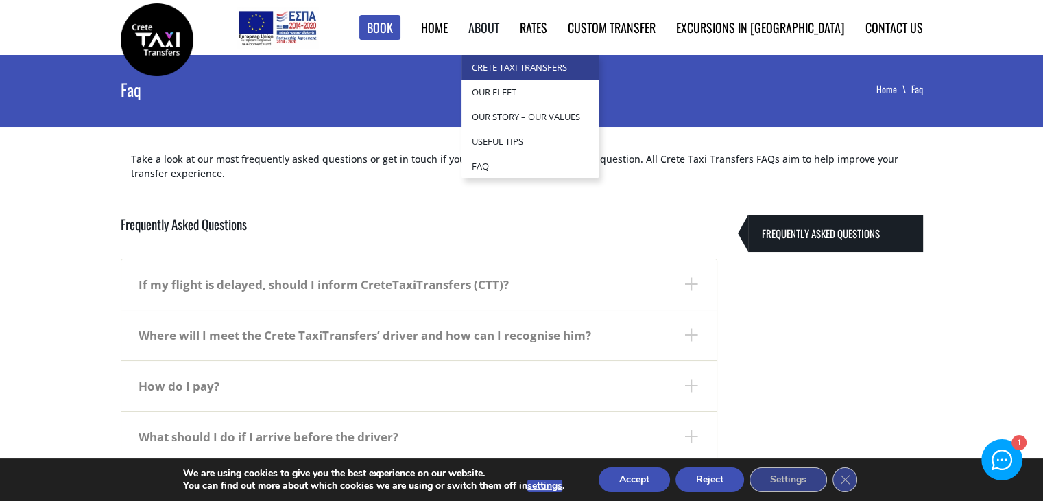
click at [546, 62] on link "Crete Taxi Transfers" at bounding box center [530, 67] width 137 height 25
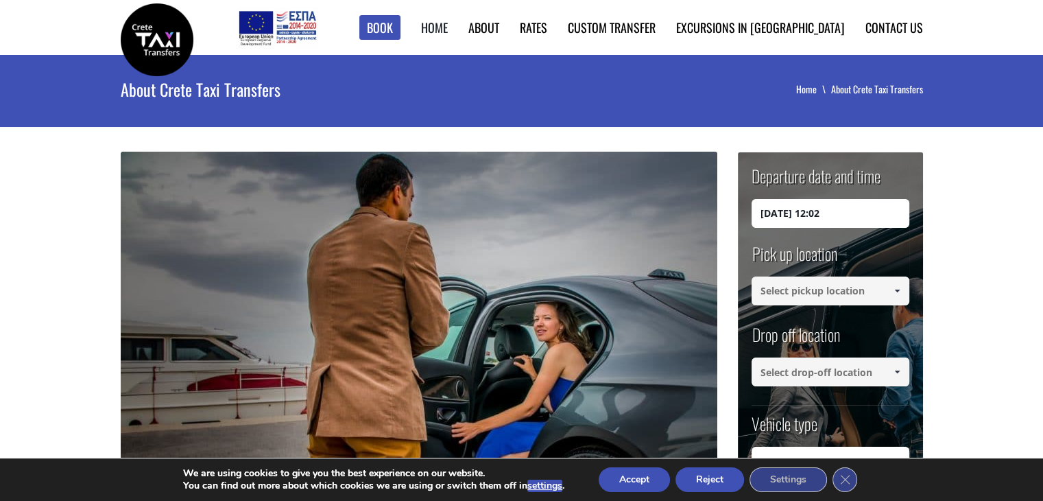
click at [448, 23] on link "Home" at bounding box center [434, 28] width 27 height 18
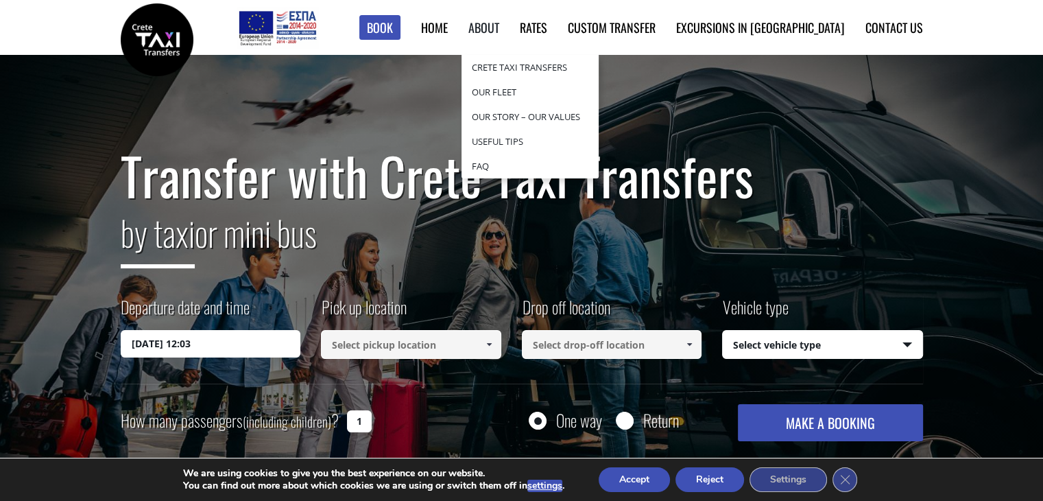
click at [499, 27] on link "About" at bounding box center [483, 28] width 31 height 18
click at [565, 69] on link "Crete Taxi Transfers" at bounding box center [530, 67] width 137 height 25
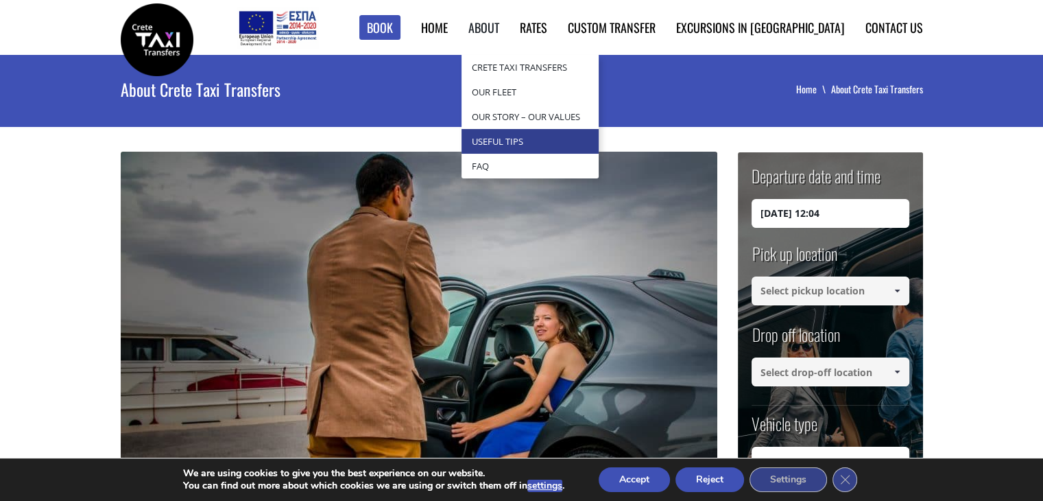
click at [557, 137] on link "Useful Tips" at bounding box center [530, 141] width 137 height 25
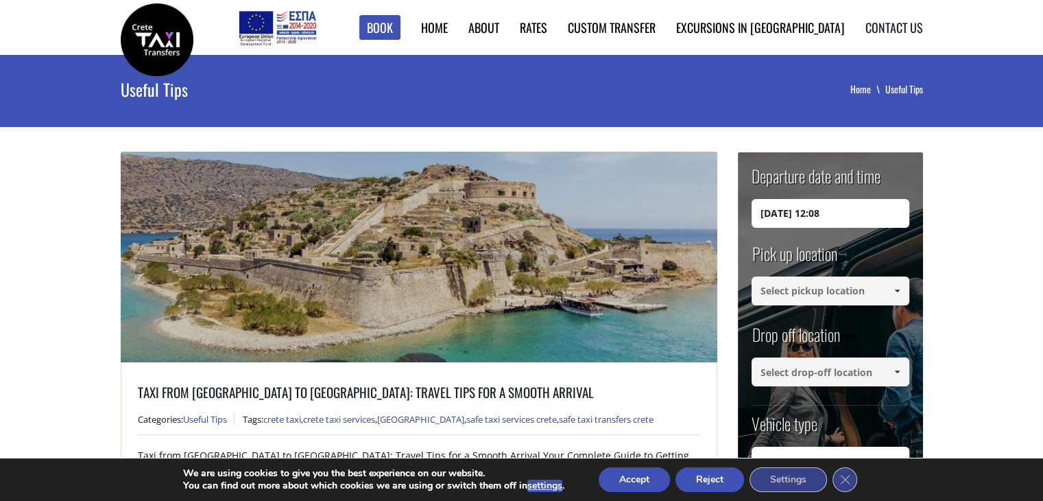
click at [894, 28] on link "Contact us" at bounding box center [895, 28] width 58 height 18
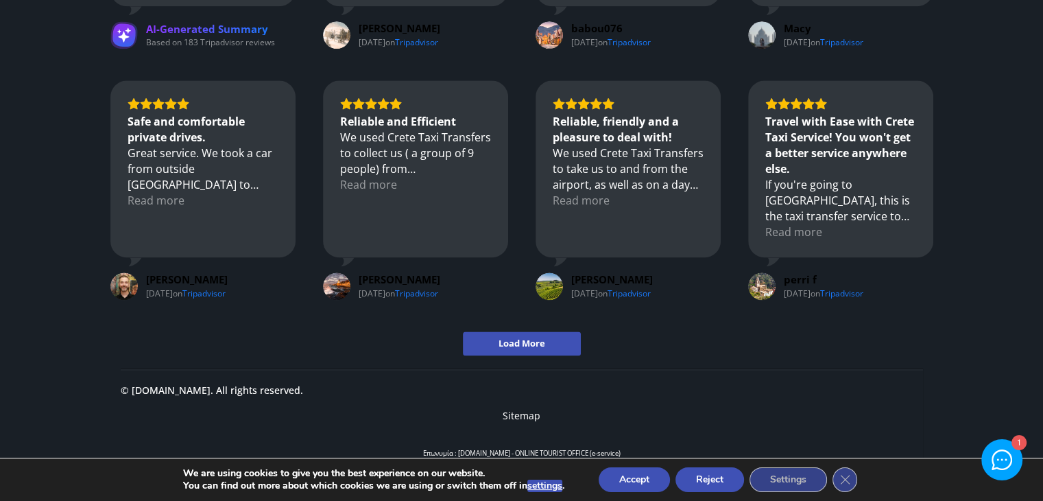
scroll to position [1834, 0]
